Goal: Transaction & Acquisition: Purchase product/service

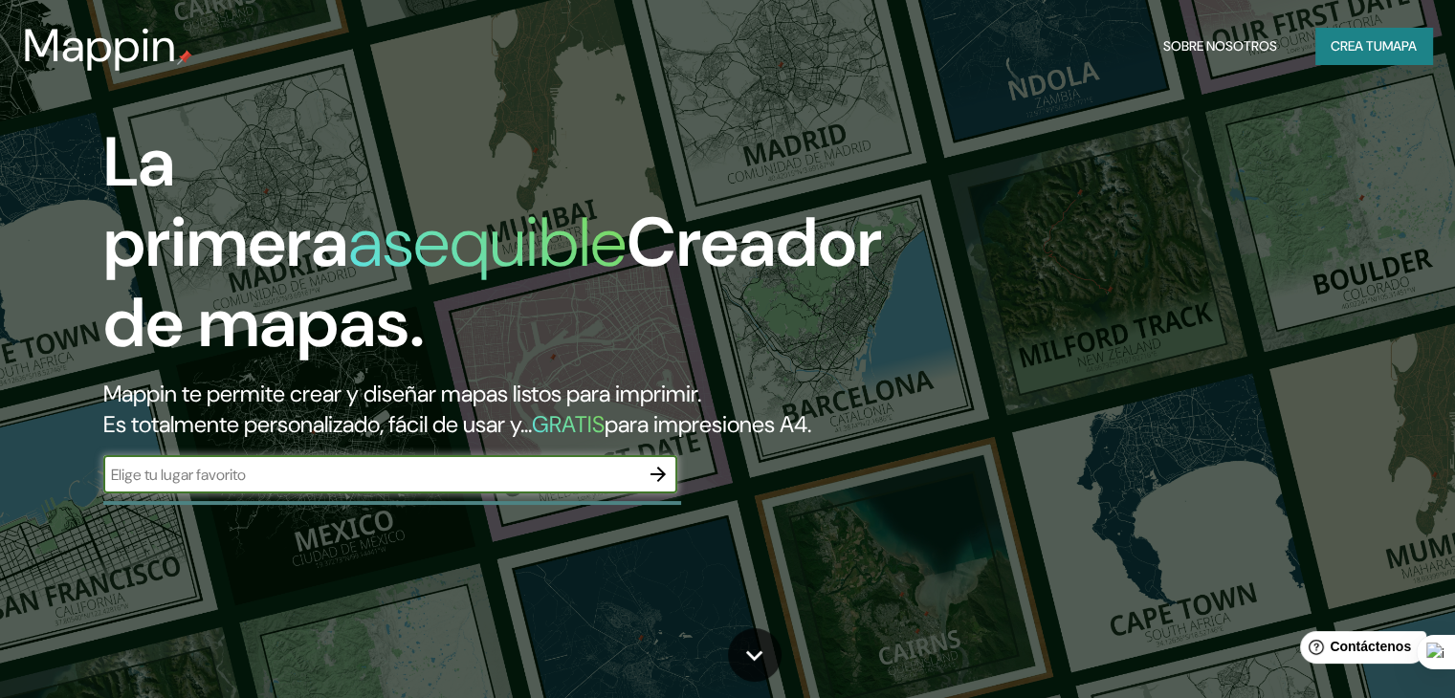
click at [1347, 43] on font "Crea tu" at bounding box center [1356, 45] width 52 height 17
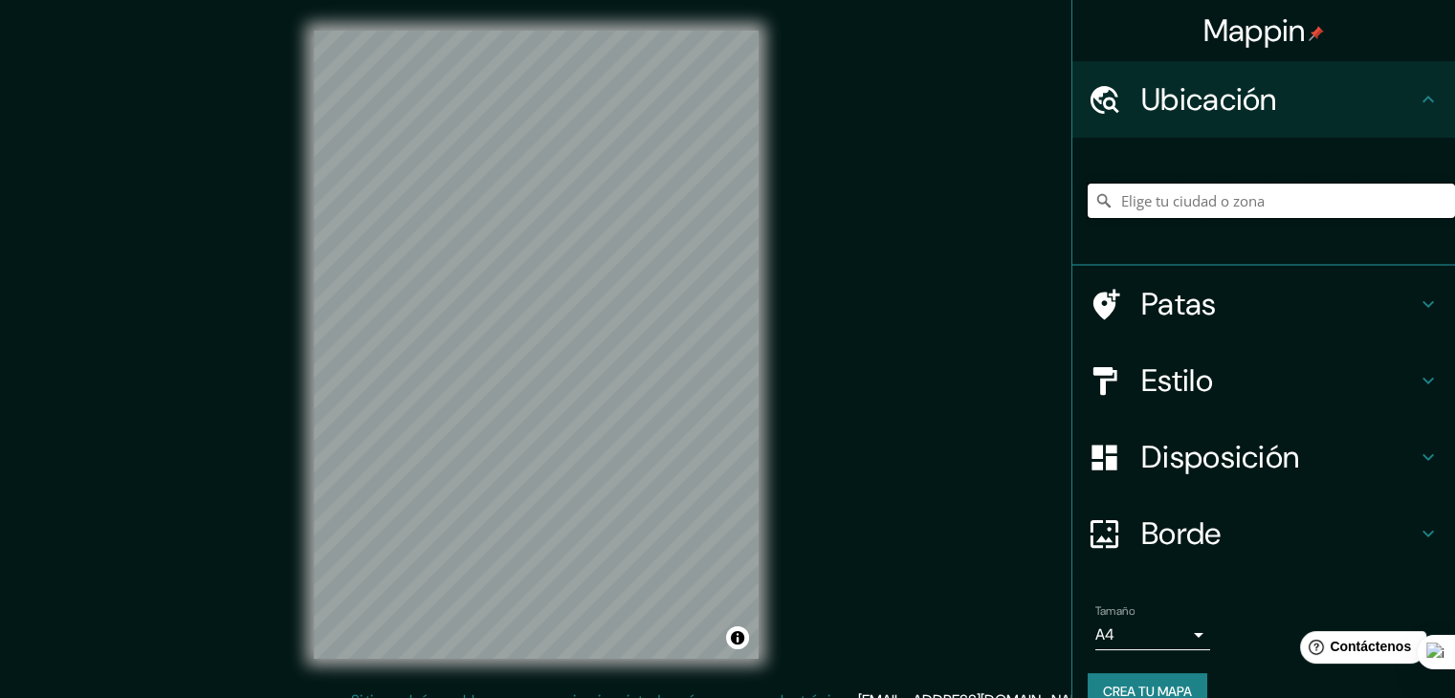
click at [1182, 215] on input "Elige tu ciudad o zona" at bounding box center [1270, 201] width 367 height 34
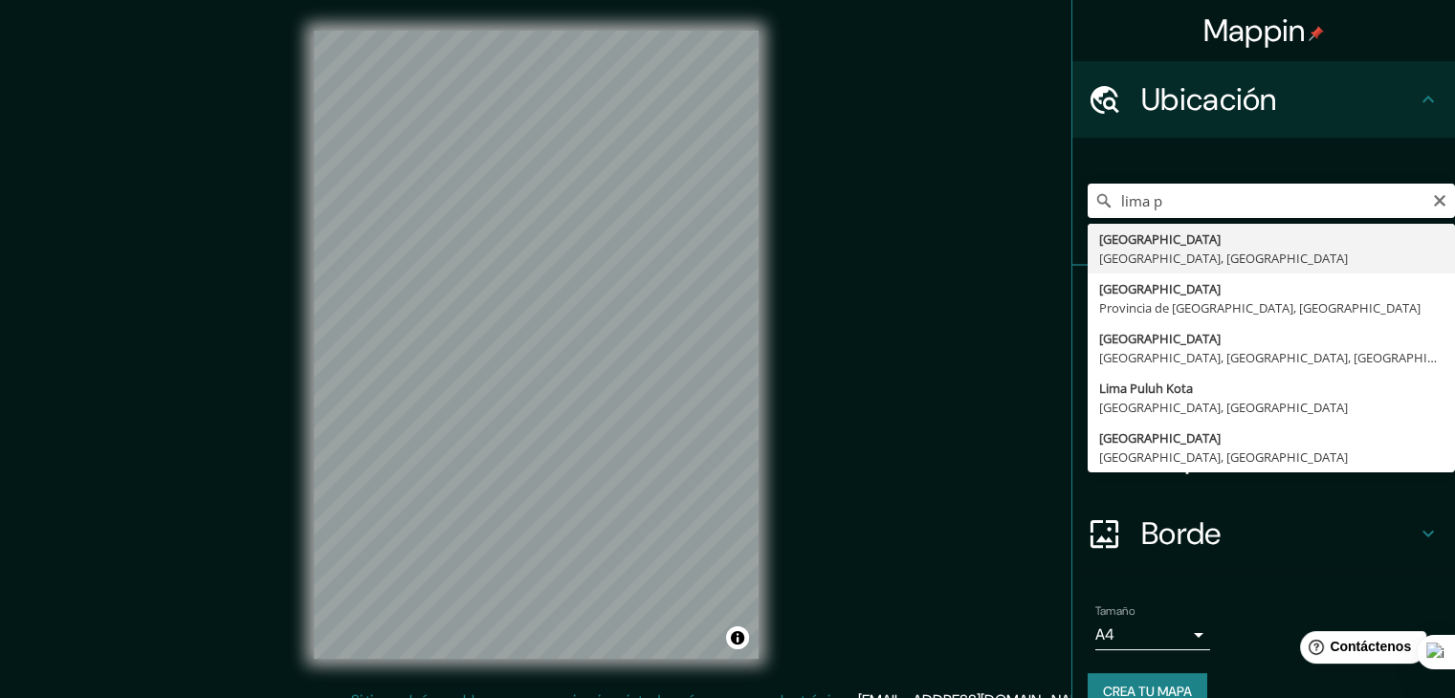
type input "[GEOGRAPHIC_DATA], [GEOGRAPHIC_DATA], [GEOGRAPHIC_DATA]"
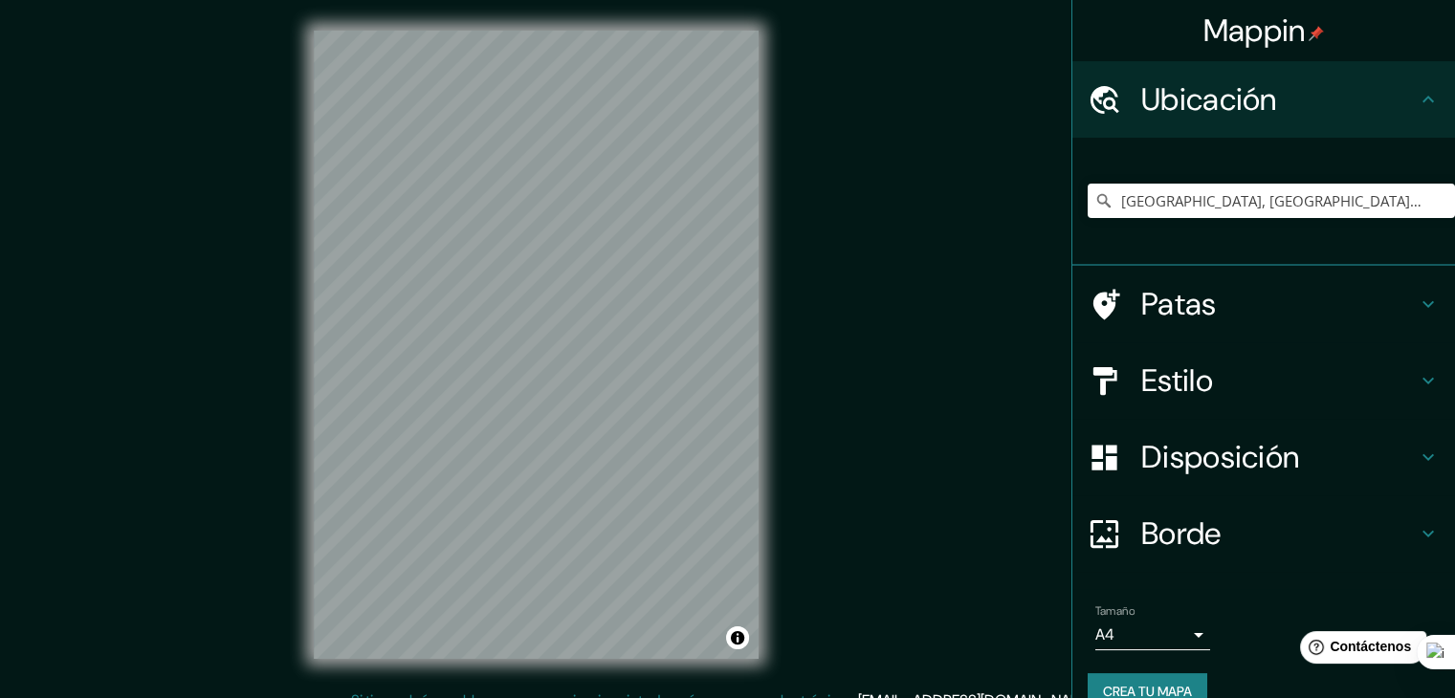
click at [1193, 371] on font "Estilo" at bounding box center [1177, 381] width 72 height 40
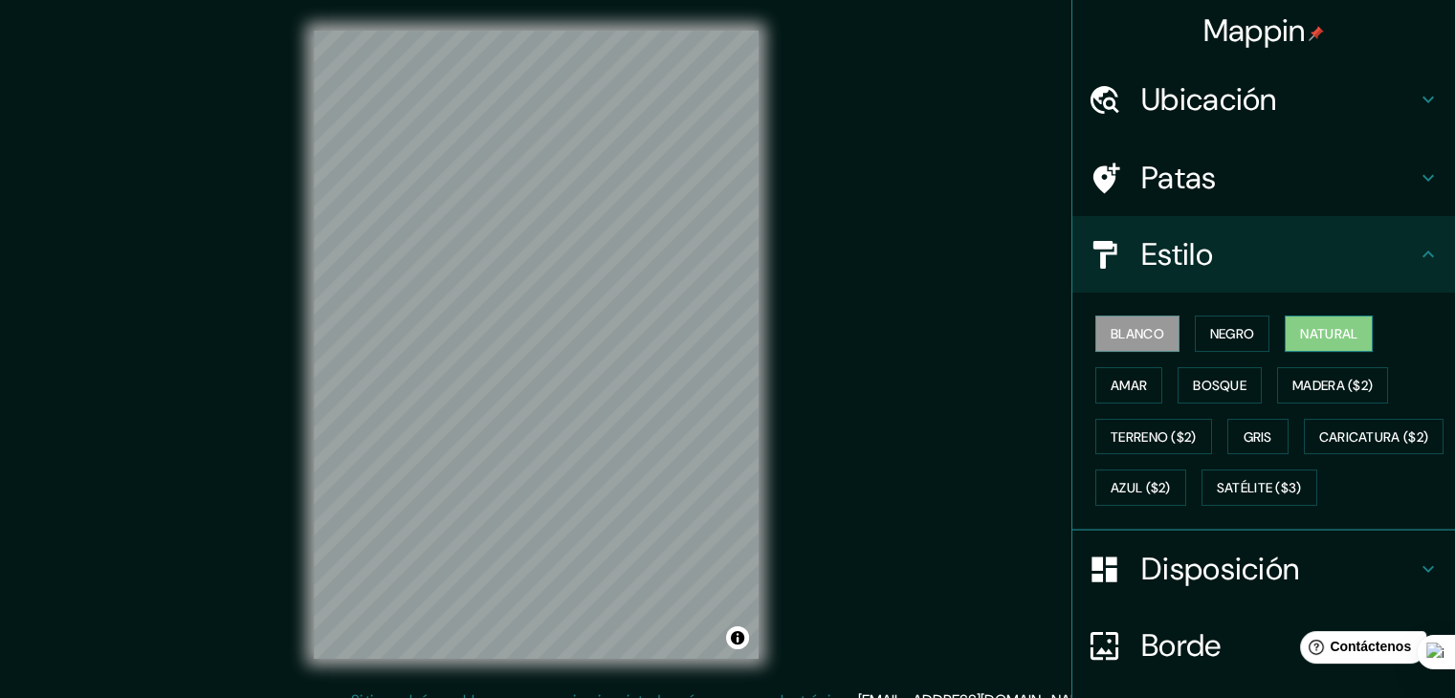
click at [1286, 338] on button "Natural" at bounding box center [1329, 334] width 88 height 36
click at [1217, 333] on font "Negro" at bounding box center [1232, 333] width 45 height 17
click at [1131, 317] on button "Blanco" at bounding box center [1137, 334] width 84 height 36
click at [1134, 367] on button "Amar" at bounding box center [1128, 385] width 67 height 36
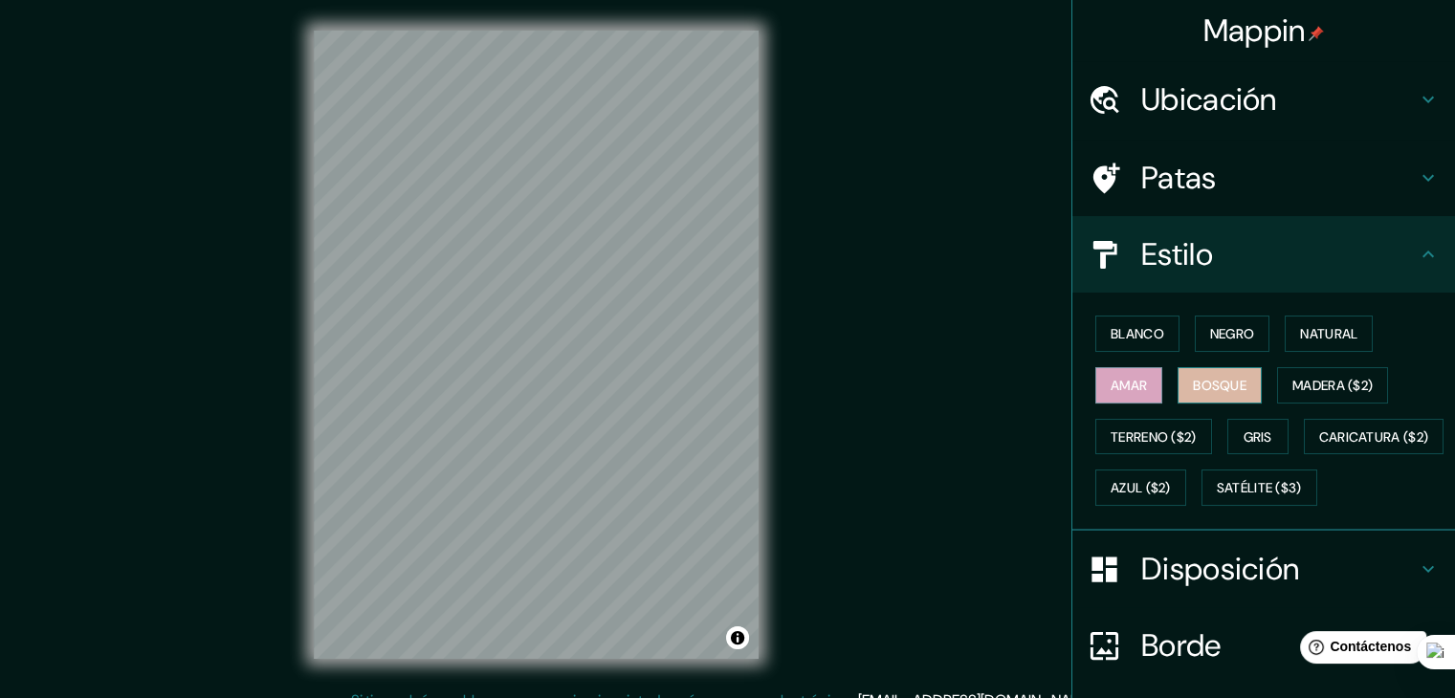
click at [1193, 383] on font "Bosque" at bounding box center [1220, 385] width 54 height 17
click at [1297, 381] on font "Madera ($2)" at bounding box center [1332, 385] width 80 height 17
click at [1298, 355] on div "Blanco Negro Natural Amar Bosque Madera ($2) Terreno ($2) Gris Caricatura ($2) …" at bounding box center [1270, 411] width 367 height 206
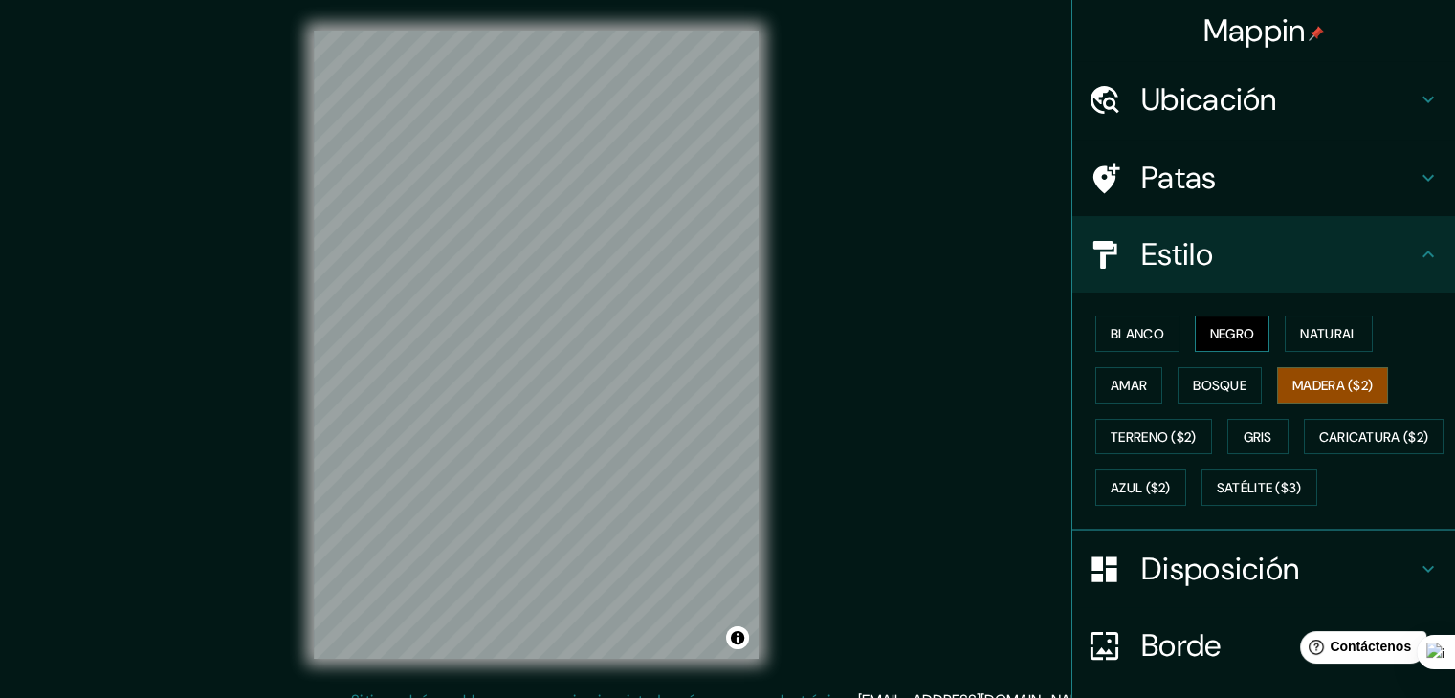
click at [1247, 327] on button "Negro" at bounding box center [1233, 334] width 76 height 36
click at [1146, 325] on font "Blanco" at bounding box center [1137, 333] width 54 height 17
click at [1199, 192] on font "Patas" at bounding box center [1179, 178] width 76 height 40
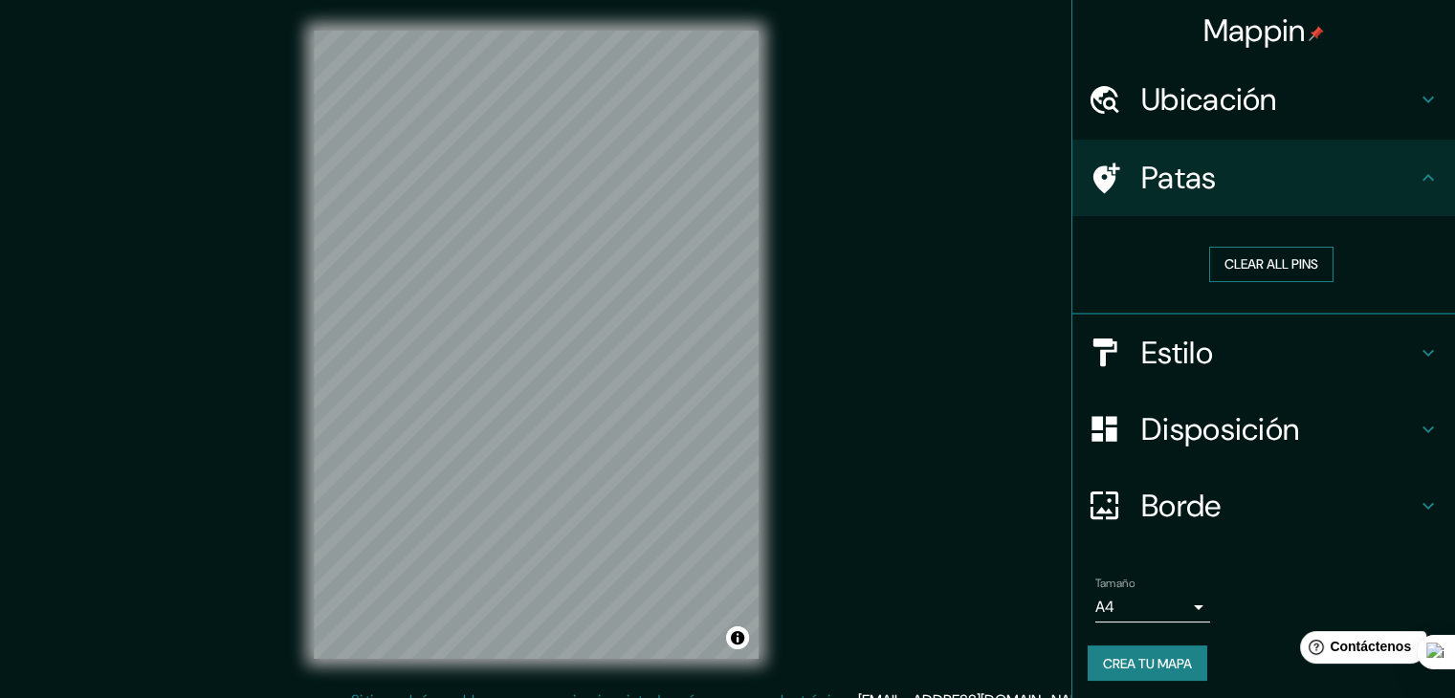
click at [1238, 253] on button "Clear all pins" at bounding box center [1271, 264] width 124 height 35
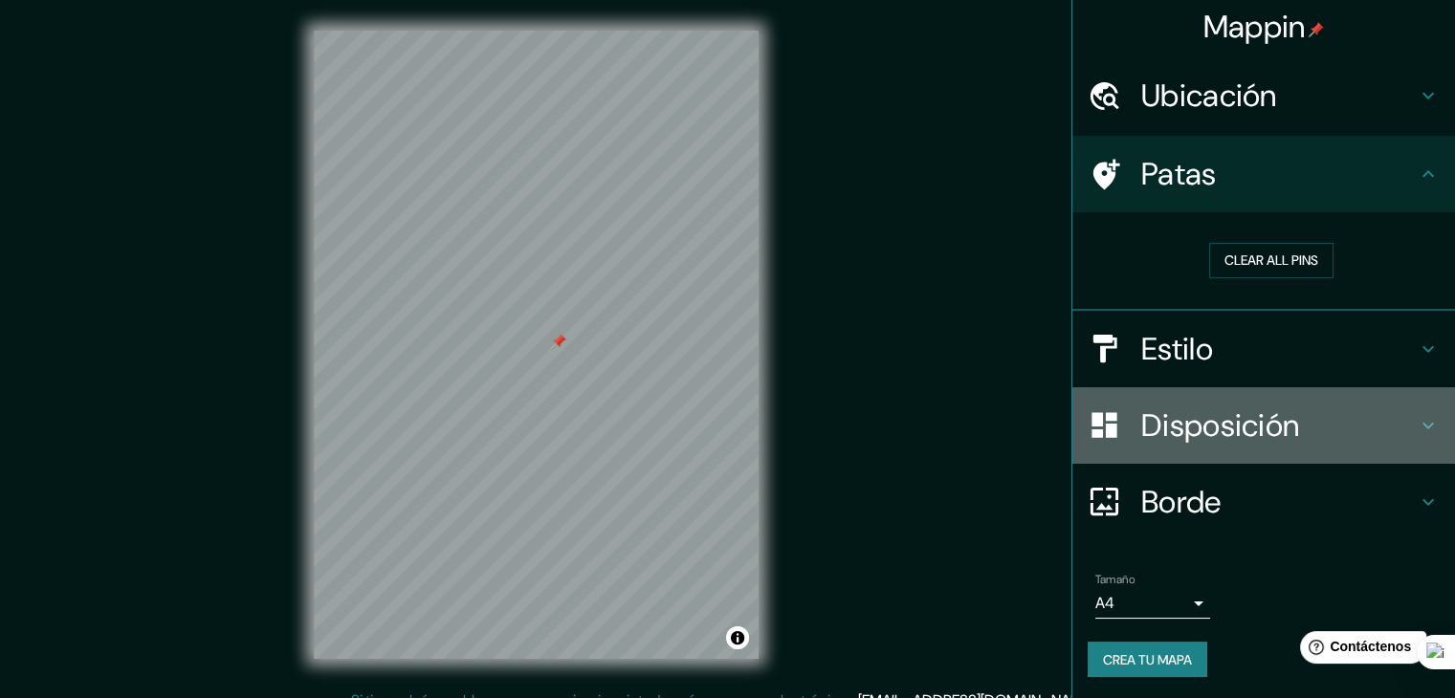
click at [1255, 418] on font "Disposición" at bounding box center [1220, 426] width 158 height 40
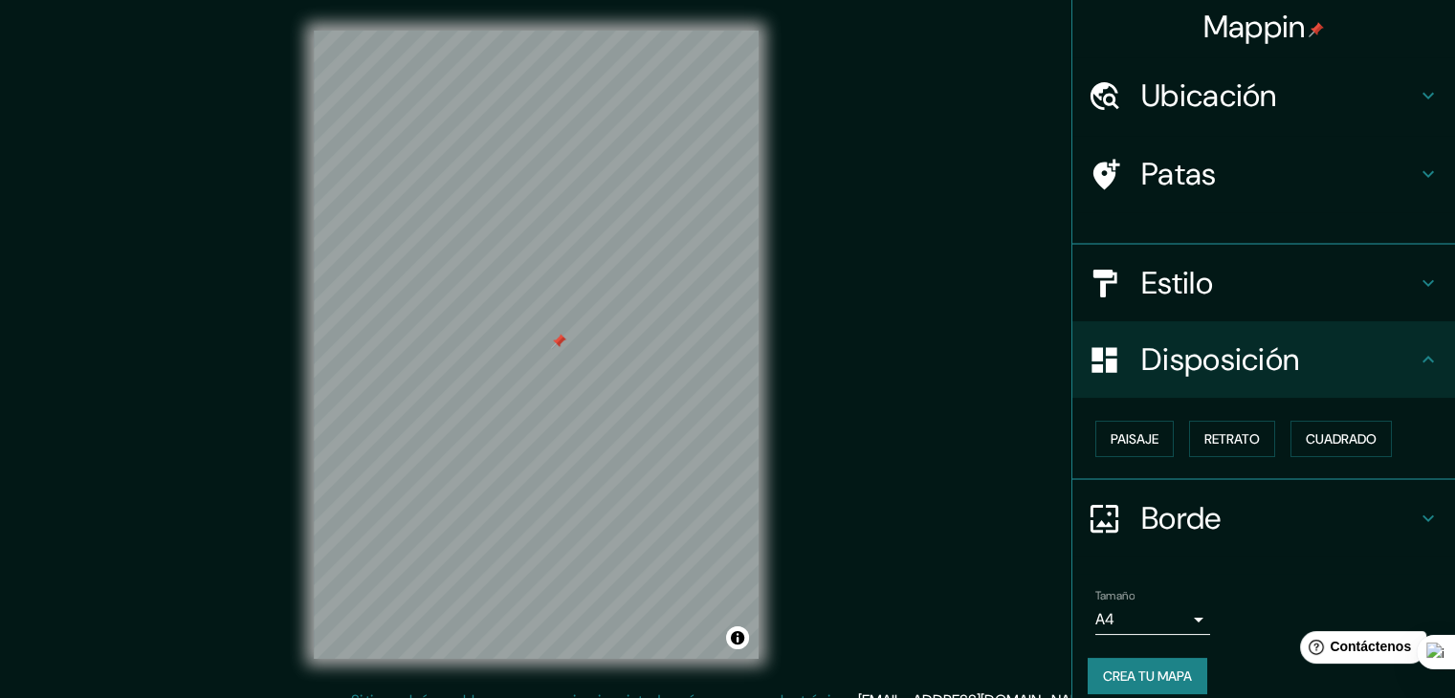
scroll to position [0, 0]
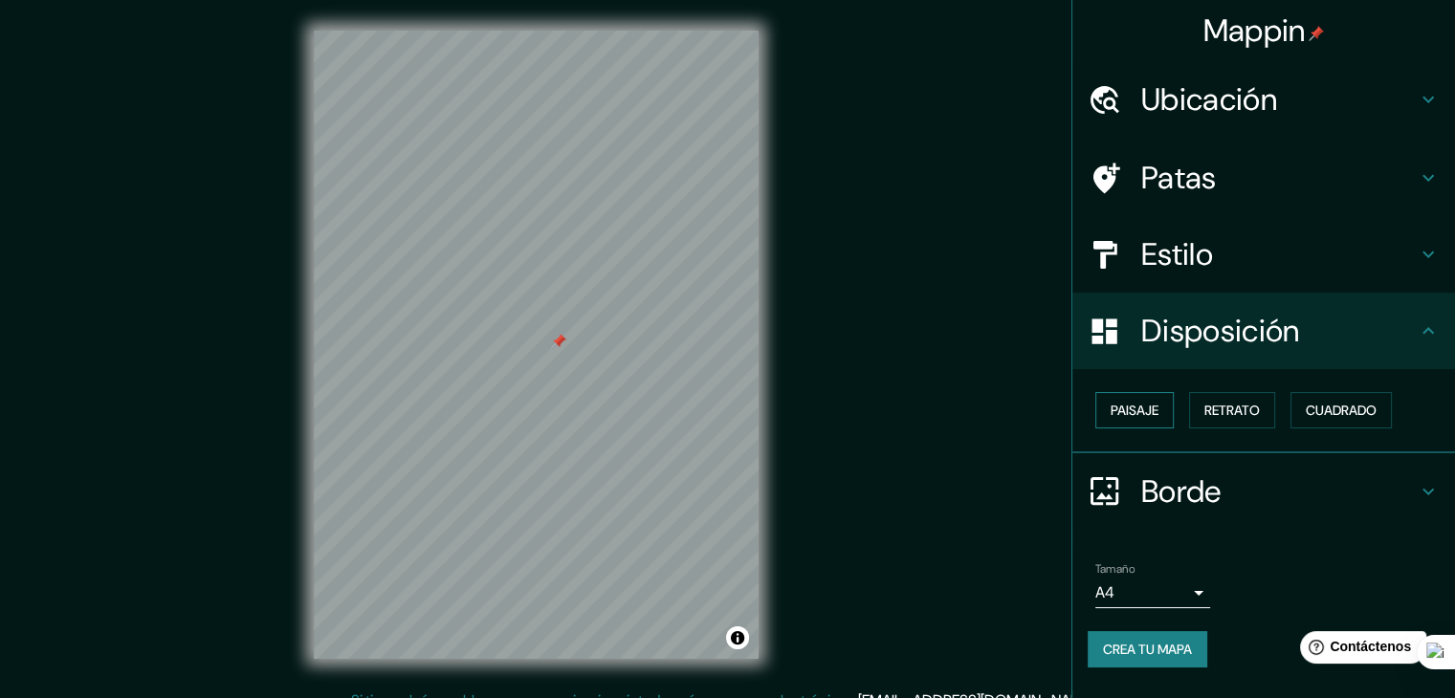
click at [1136, 403] on font "Paisaje" at bounding box center [1134, 410] width 48 height 17
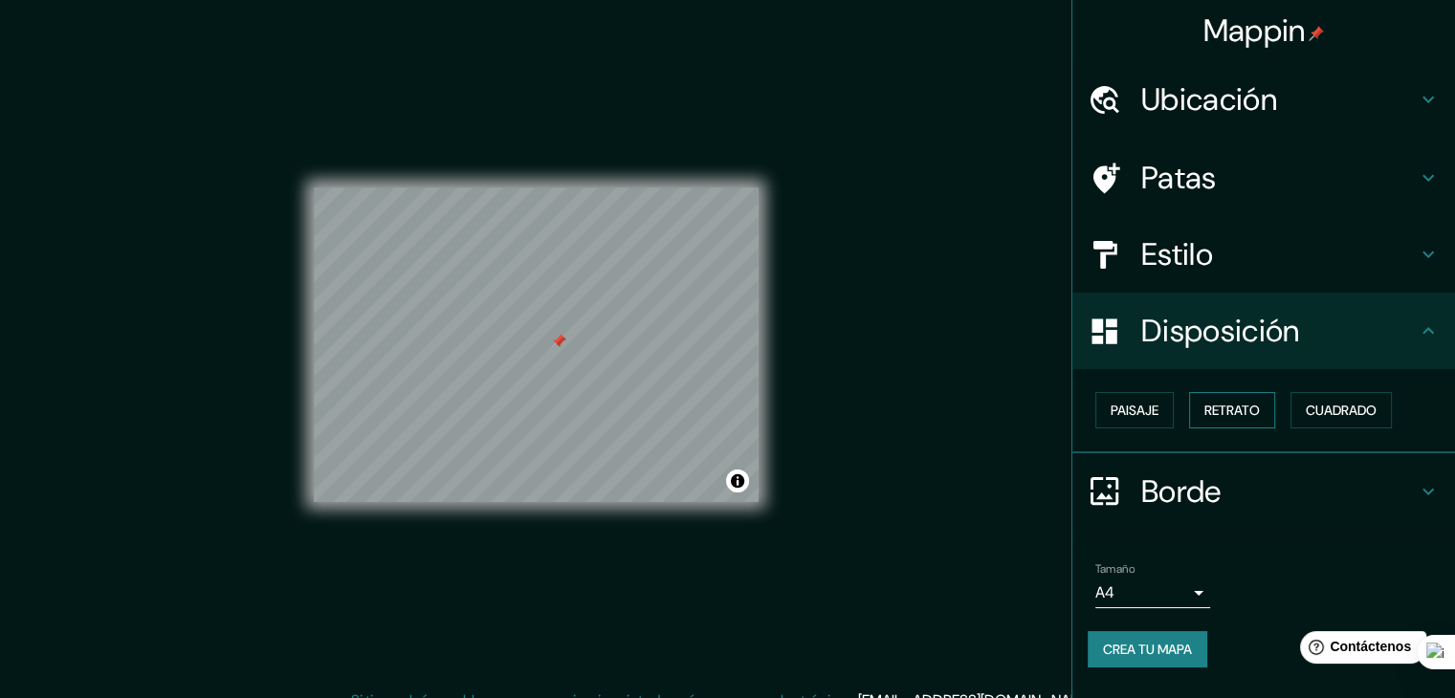
click at [1209, 413] on font "Retrato" at bounding box center [1231, 410] width 55 height 17
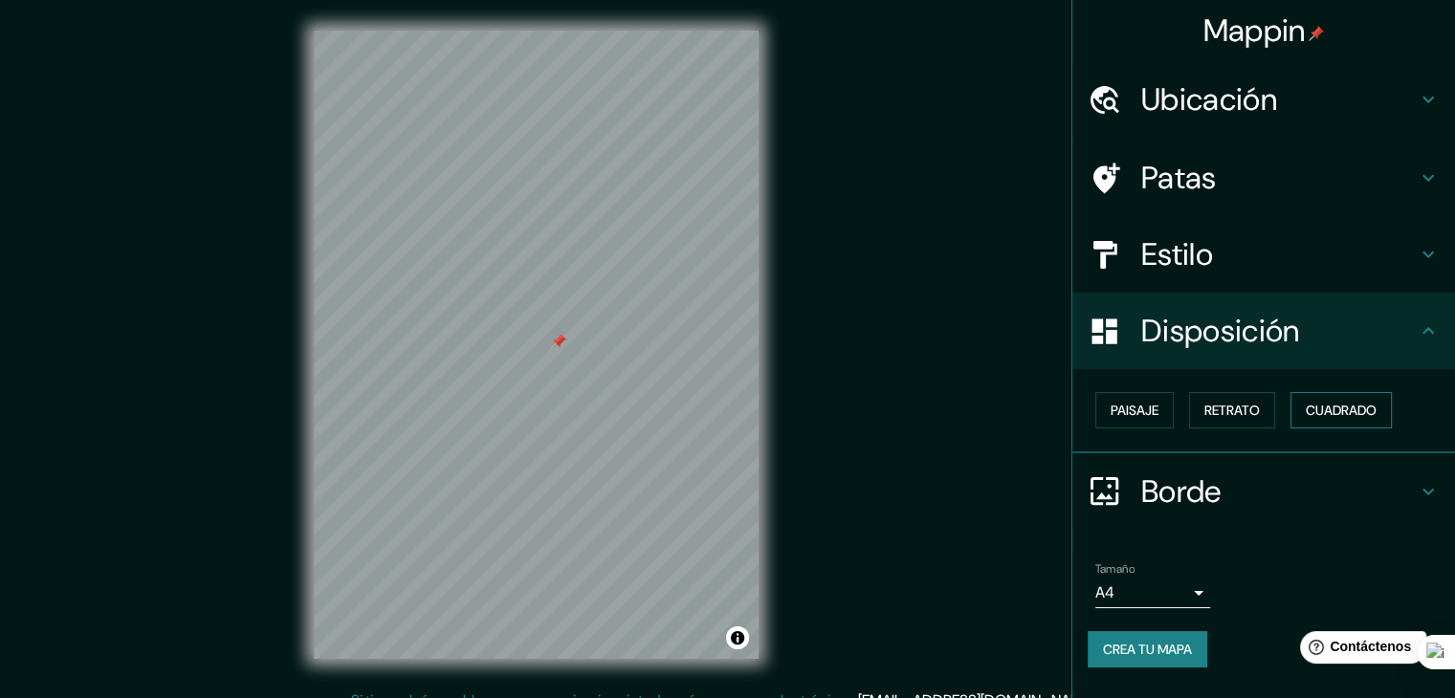
click at [1316, 415] on font "Cuadrado" at bounding box center [1341, 410] width 71 height 17
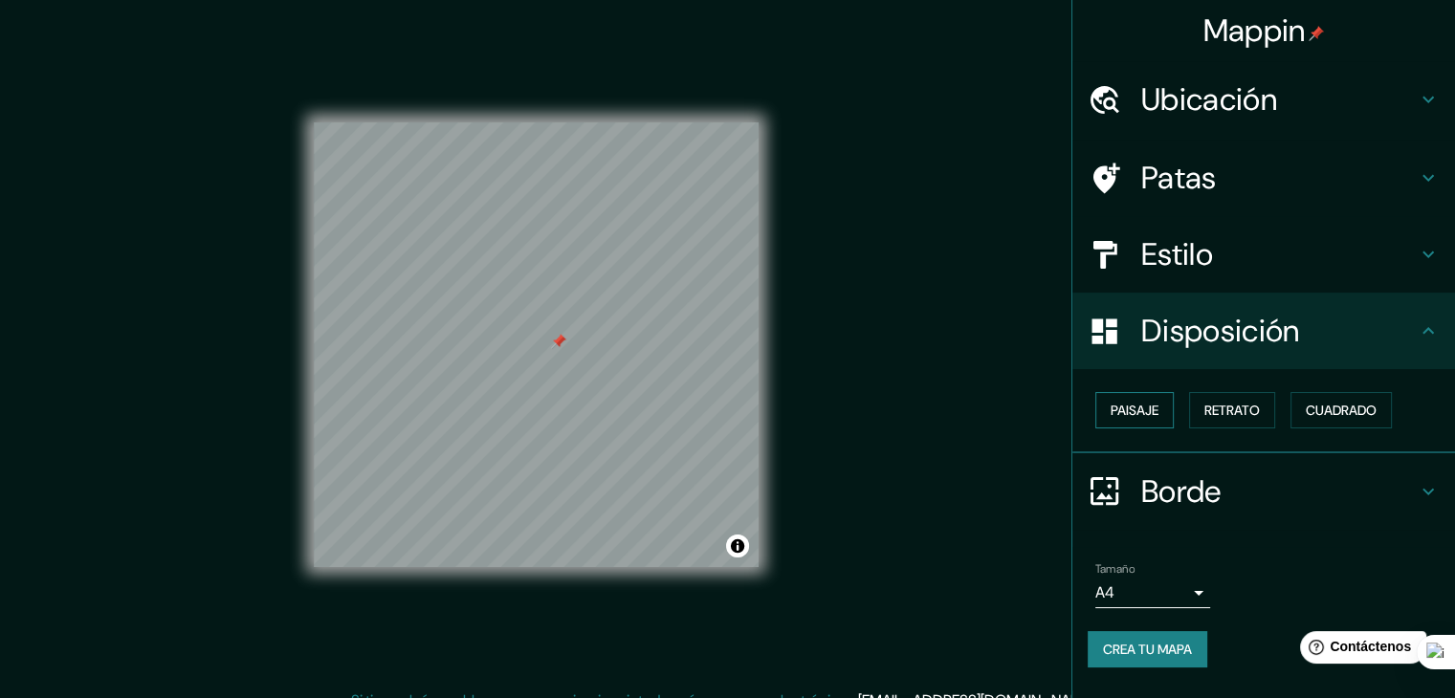
click at [1174, 399] on button "Paisaje" at bounding box center [1134, 410] width 78 height 36
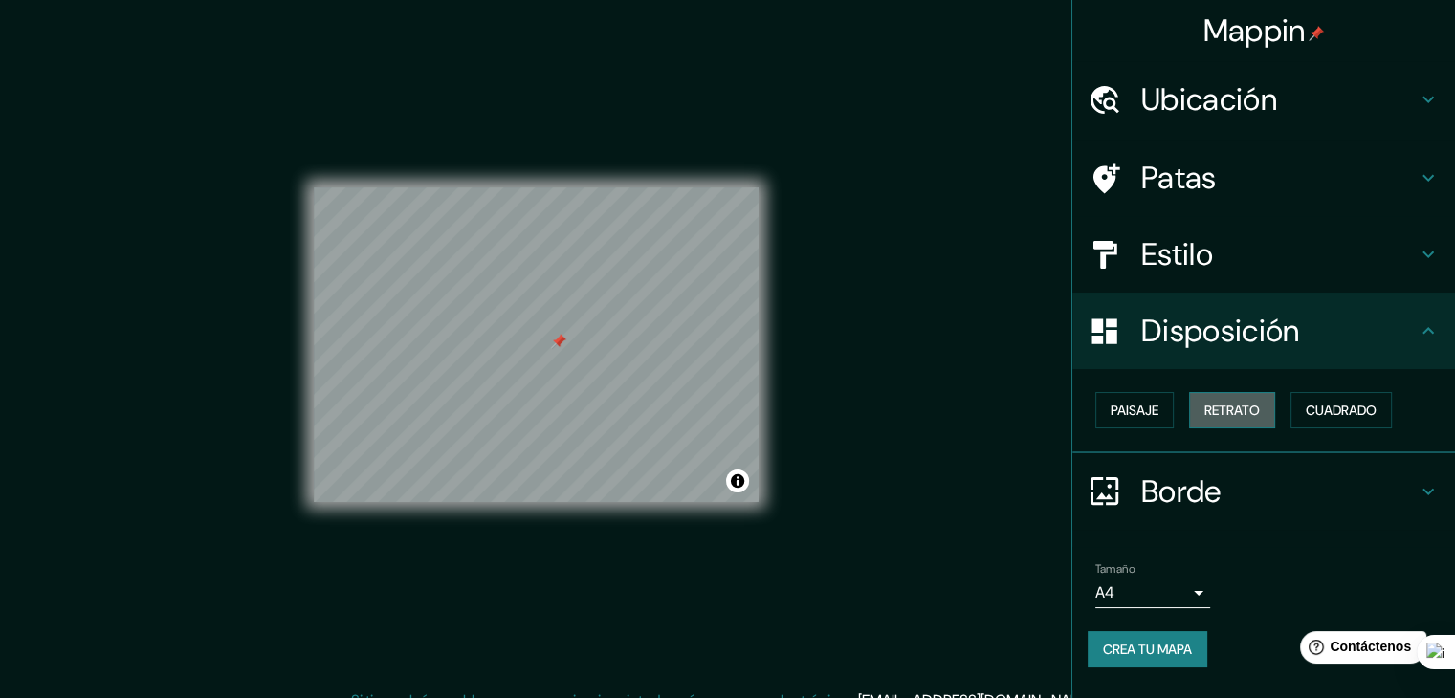
click at [1251, 420] on font "Retrato" at bounding box center [1231, 410] width 55 height 25
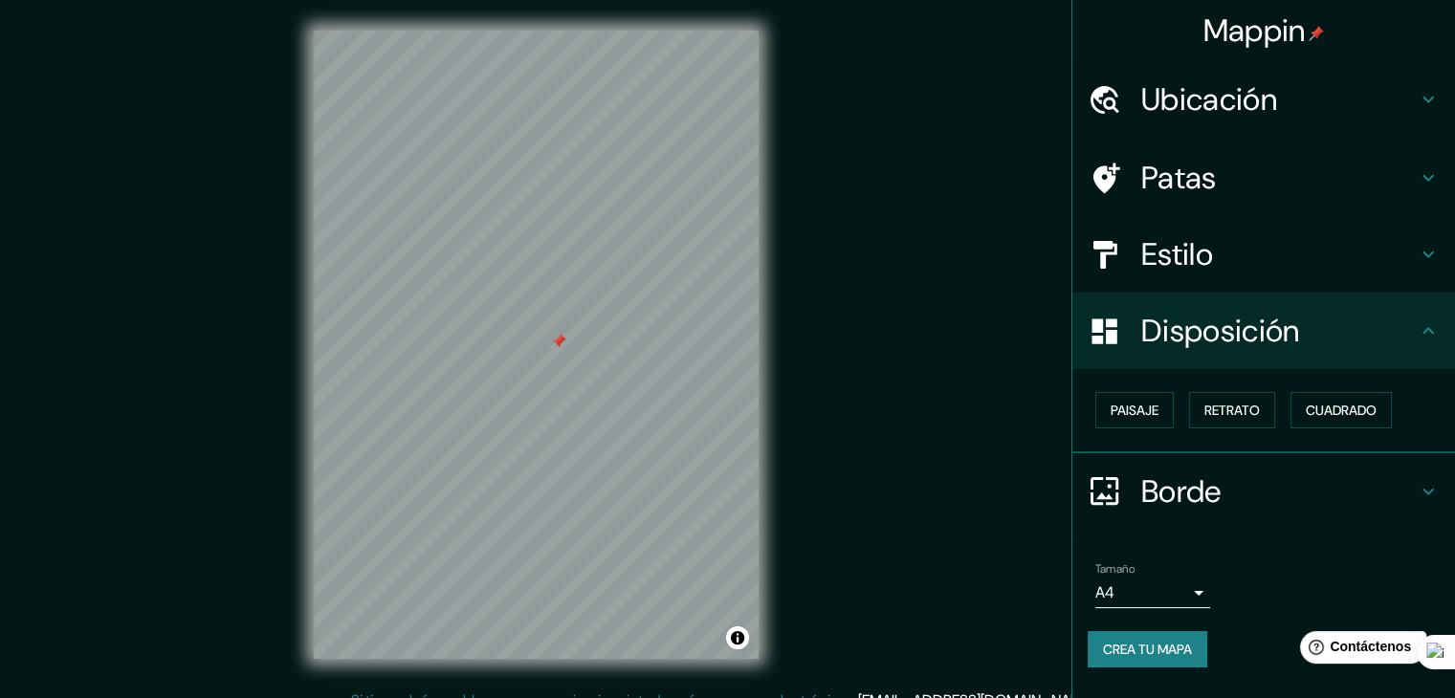
scroll to position [22, 0]
